Goal: Information Seeking & Learning: Learn about a topic

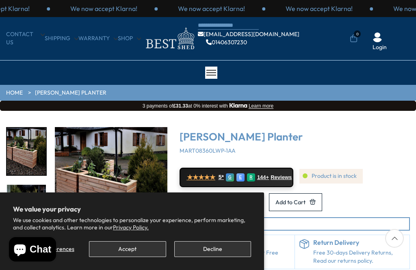
click at [132, 249] on button "Accept" at bounding box center [127, 249] width 77 height 16
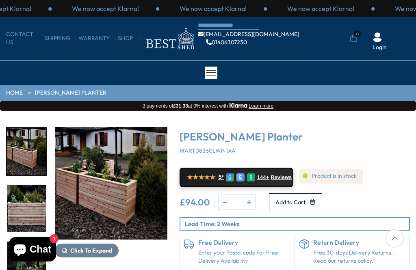
click at [102, 199] on img "1 / 4" at bounding box center [111, 183] width 113 height 113
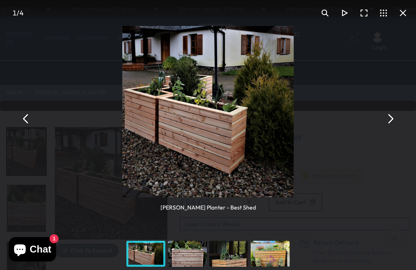
click at [179, 159] on img "You can close this modal content with the ESC key" at bounding box center [207, 111] width 171 height 171
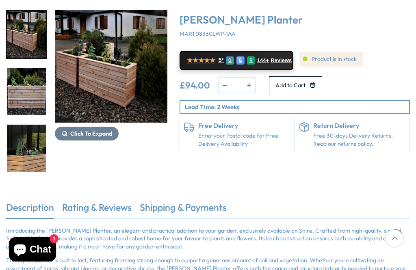
scroll to position [118, 0]
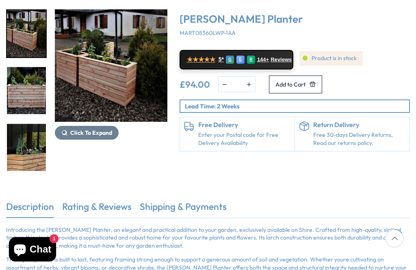
click at [23, 181] on img "4 / 4" at bounding box center [26, 204] width 39 height 47
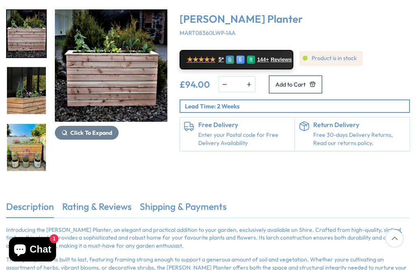
click at [87, 132] on span "Click To Expand" at bounding box center [91, 132] width 42 height 7
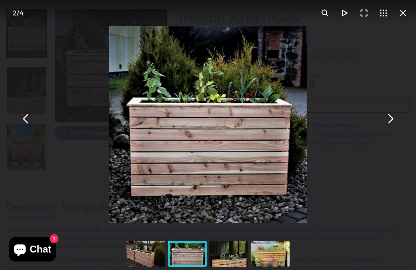
click at [235, 270] on div "You can close this modal content with the ESC key" at bounding box center [228, 254] width 41 height 33
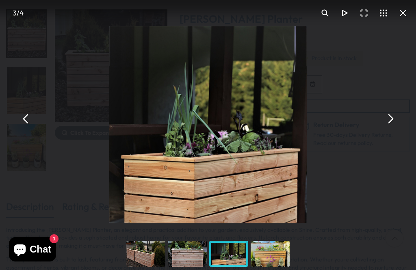
click at [270, 270] on div "You can close this modal content with the ESC key" at bounding box center [269, 254] width 41 height 33
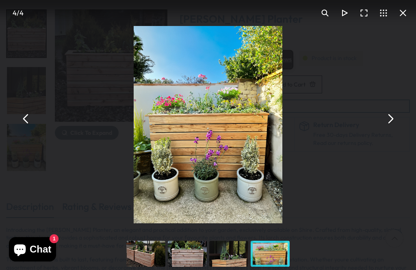
click at [28, 129] on button "You can close this modal content with the ESC key" at bounding box center [26, 119] width 20 height 20
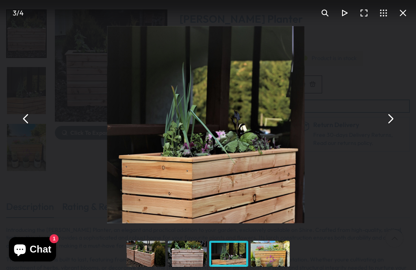
click at [23, 129] on button "You can close this modal content with the ESC key" at bounding box center [26, 119] width 20 height 20
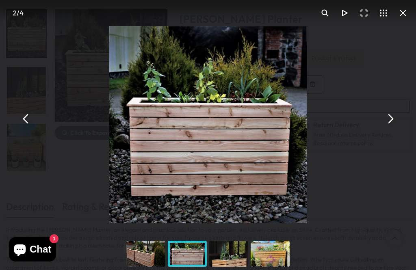
click at [137, 270] on div "You can close this modal content with the ESC key" at bounding box center [145, 254] width 41 height 33
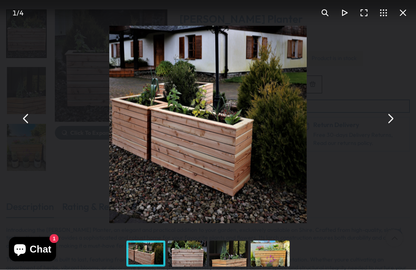
scroll to position [144, 0]
